Goal: Task Accomplishment & Management: Manage account settings

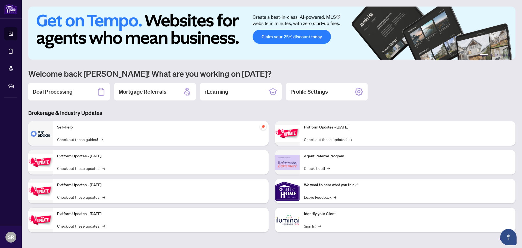
click at [54, 92] on h2 "Deal Processing" at bounding box center [53, 92] width 40 height 8
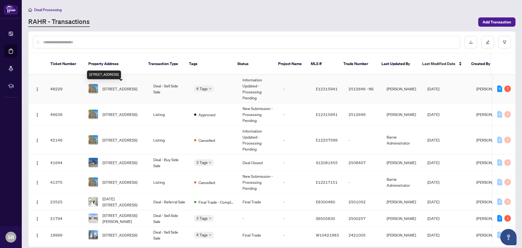
click at [108, 86] on span "[STREET_ADDRESS]" at bounding box center [120, 89] width 35 height 6
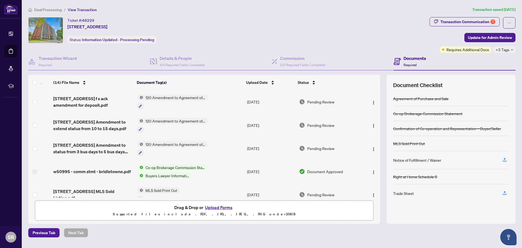
click at [512, 49] on icon "down" at bounding box center [512, 49] width 3 height 3
drag, startPoint x: 355, startPoint y: 20, endPoint x: 360, endPoint y: 13, distance: 8.4
click at [358, 17] on div "Ticket #: 48229 [STREET_ADDRESS] Status: Information Updated - Processing Pendi…" at bounding box center [227, 30] width 399 height 26
